Goal: Check status: Check status

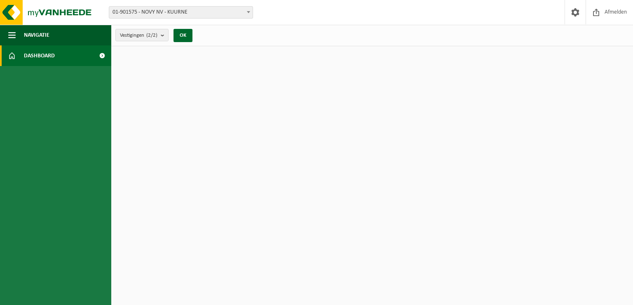
click at [356, 125] on html "Vestiging: 01-901575 - NOVY NV - KUURNE 10-946077 - NOVY NV - INNOVATION CENTER…" at bounding box center [316, 152] width 633 height 305
click at [618, 12] on span "Afmelden" at bounding box center [616, 12] width 26 height 24
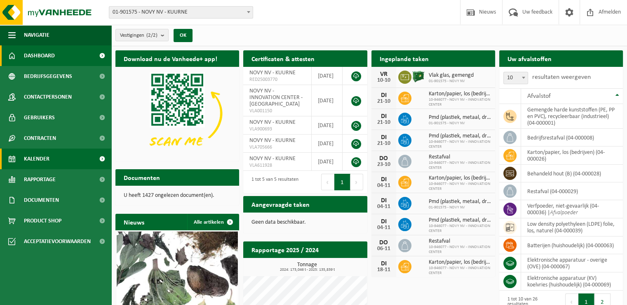
click at [74, 161] on link "Kalender" at bounding box center [55, 158] width 111 height 21
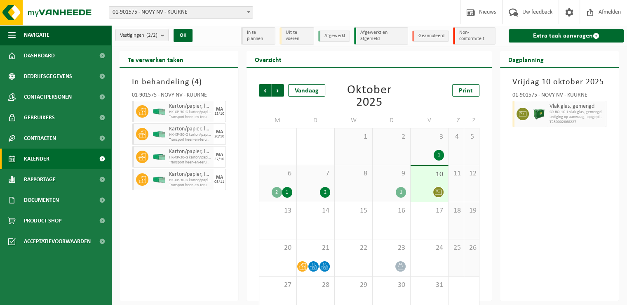
click at [399, 186] on div "9 1" at bounding box center [392, 183] width 38 height 37
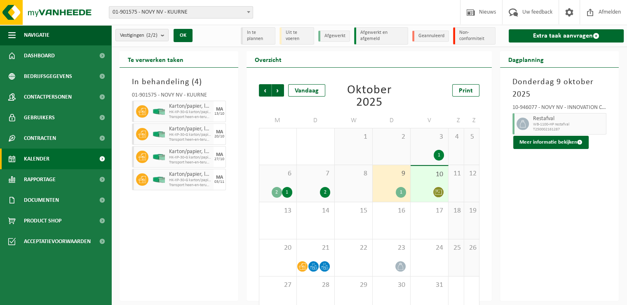
click at [424, 188] on div at bounding box center [429, 191] width 29 height 11
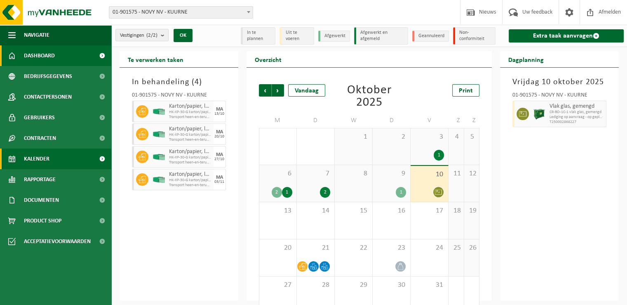
click at [75, 59] on link "Dashboard" at bounding box center [55, 55] width 111 height 21
